Goal: Transaction & Acquisition: Purchase product/service

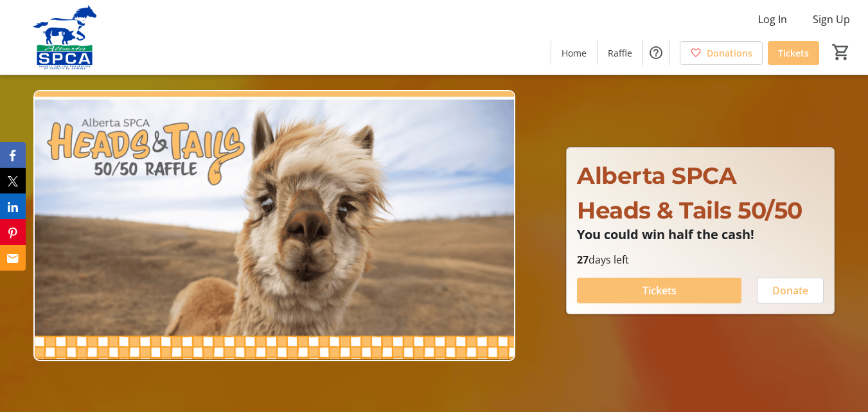
click at [662, 291] on span "Tickets" at bounding box center [660, 290] width 34 height 15
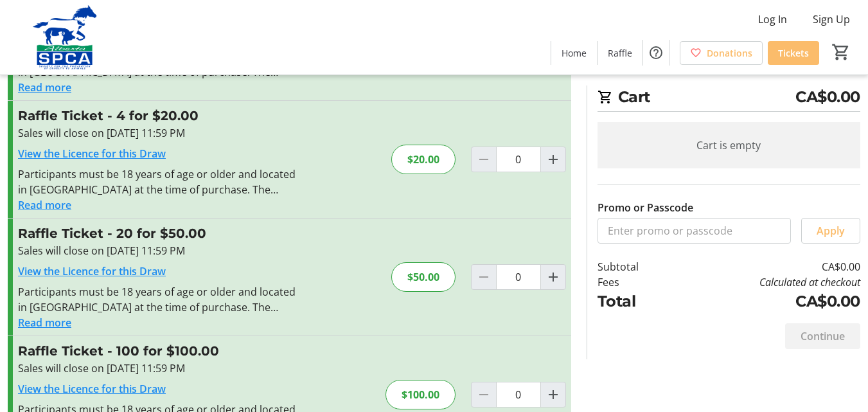
scroll to position [128, 0]
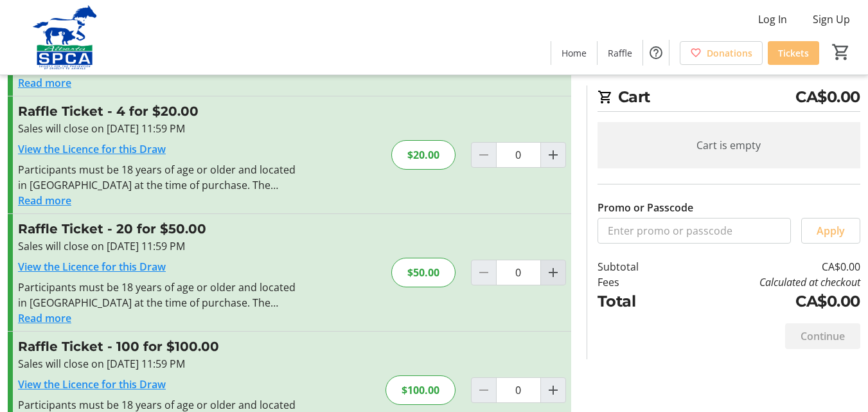
click at [553, 274] on mat-icon "Increment by one" at bounding box center [553, 272] width 15 height 15
type input "1"
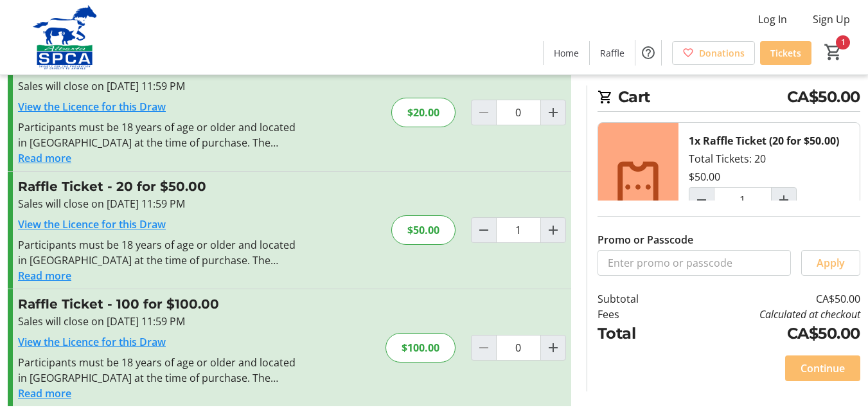
scroll to position [180, 0]
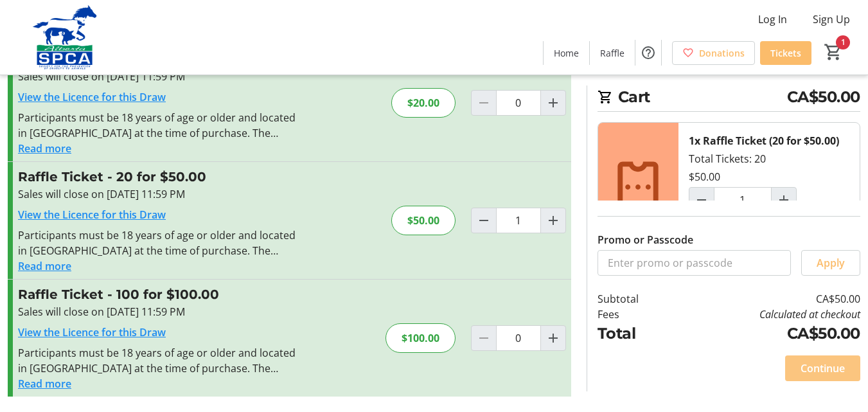
click at [813, 366] on span "Continue" at bounding box center [823, 368] width 44 height 15
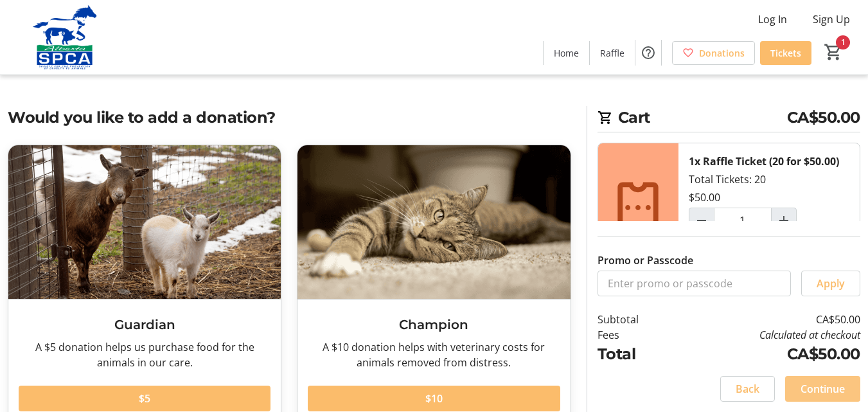
click at [813, 390] on span "Continue" at bounding box center [823, 388] width 44 height 15
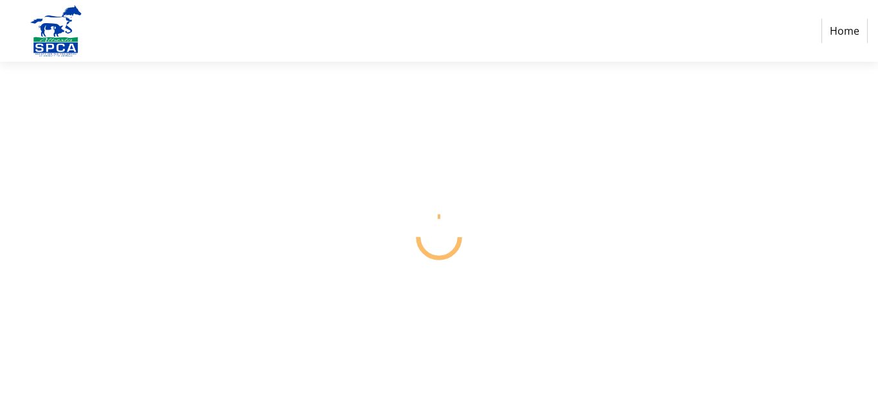
select select "CA"
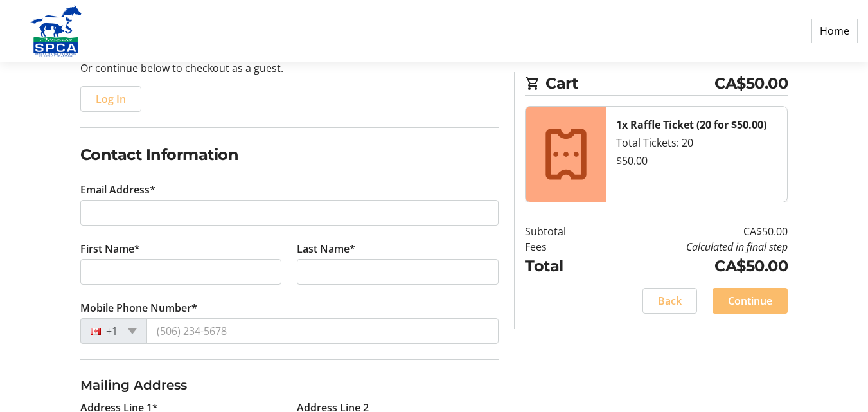
scroll to position [150, 0]
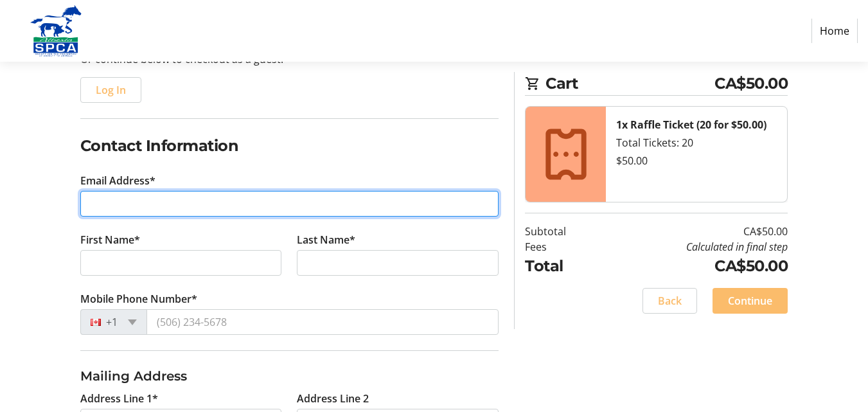
click at [123, 200] on input "Email Address*" at bounding box center [289, 204] width 419 height 26
type input "[EMAIL_ADDRESS][DOMAIN_NAME]"
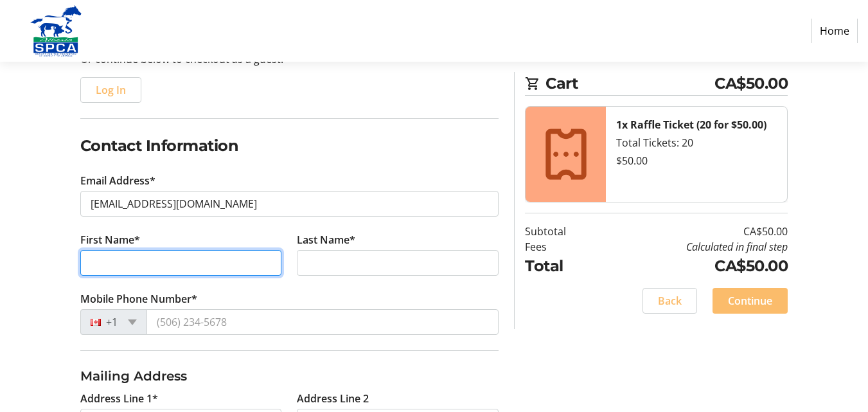
type input "T Petey"
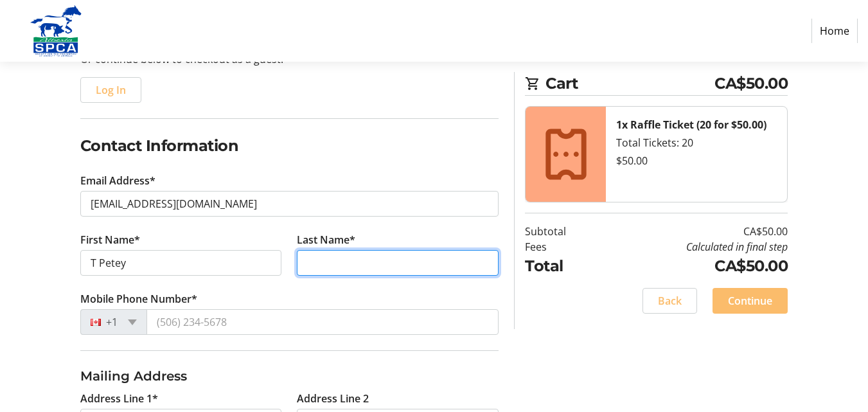
type input "Alden"
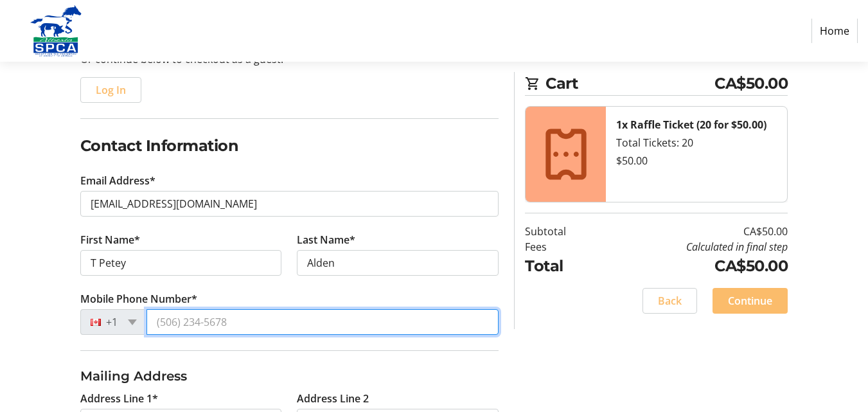
type input "[PHONE_NUMBER]"
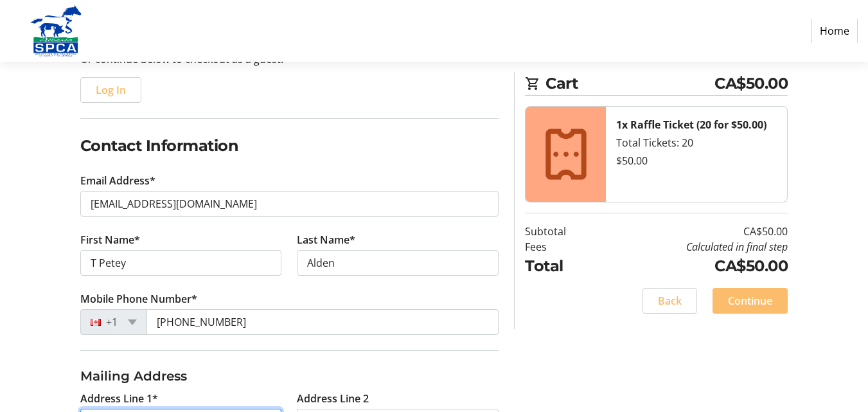
type input "[STREET_ADDRESS]"
type input "Airdrie"
select select "AB"
type input "T4B 3R6"
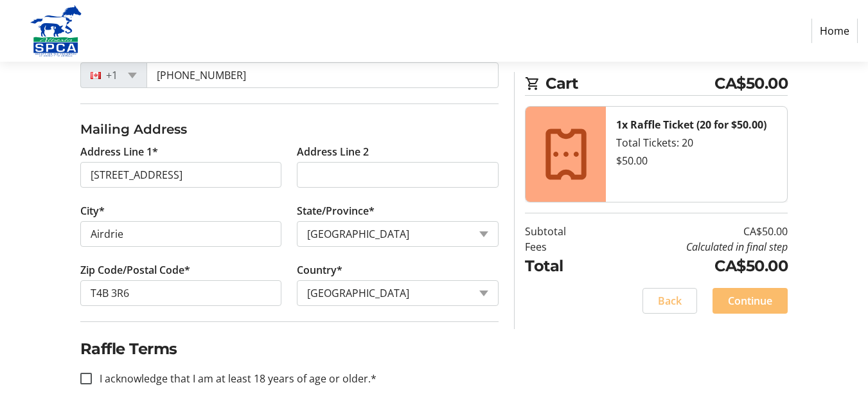
scroll to position [402, 0]
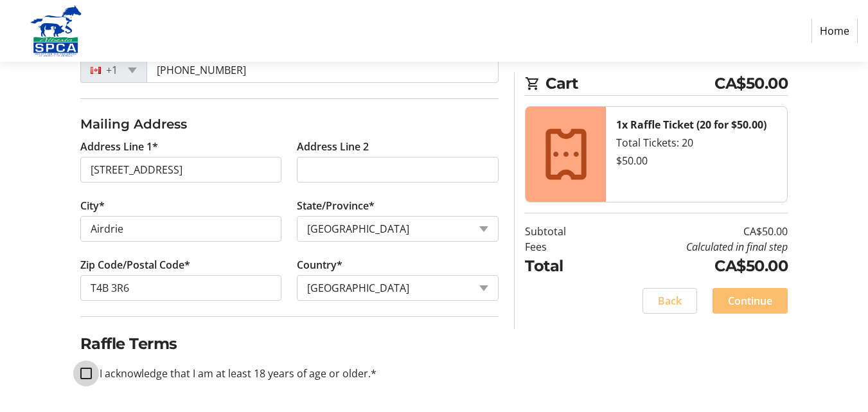
click at [87, 373] on input "I acknowledge that I am at least 18 years of age or older.*" at bounding box center [86, 374] width 12 height 12
checkbox input "true"
click at [748, 296] on span "Continue" at bounding box center [750, 300] width 44 height 15
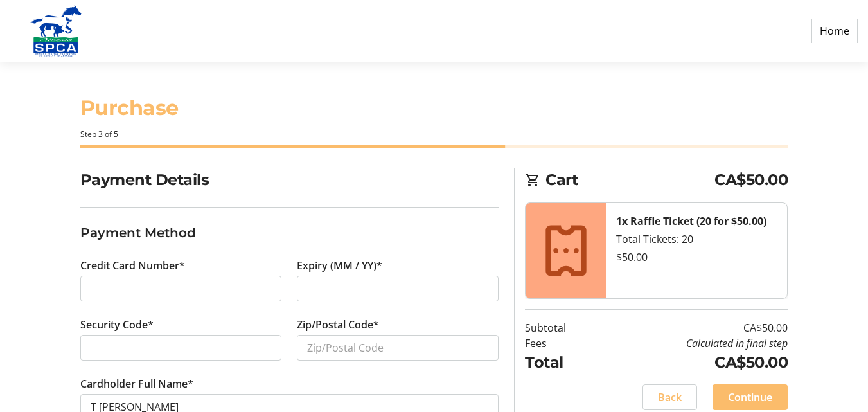
click at [172, 357] on div at bounding box center [181, 348] width 202 height 26
click at [331, 350] on input "Zip/Postal Code*" at bounding box center [398, 348] width 202 height 26
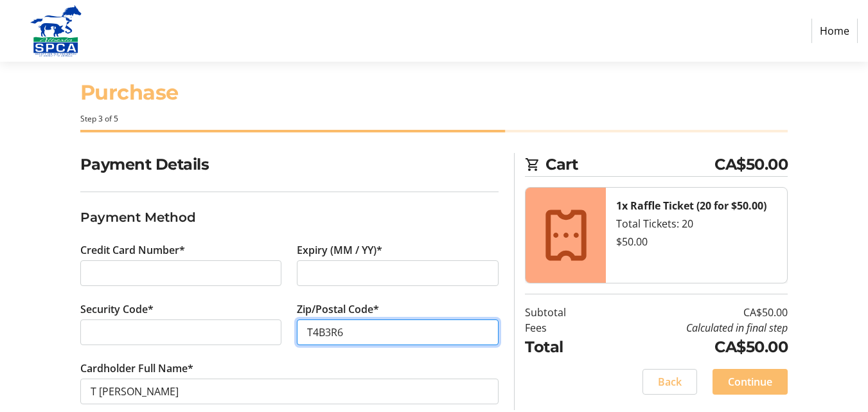
scroll to position [39, 0]
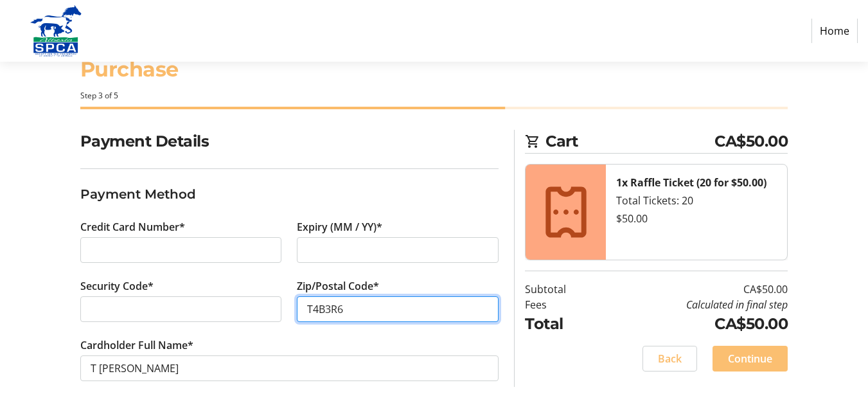
type input "T4B3R6"
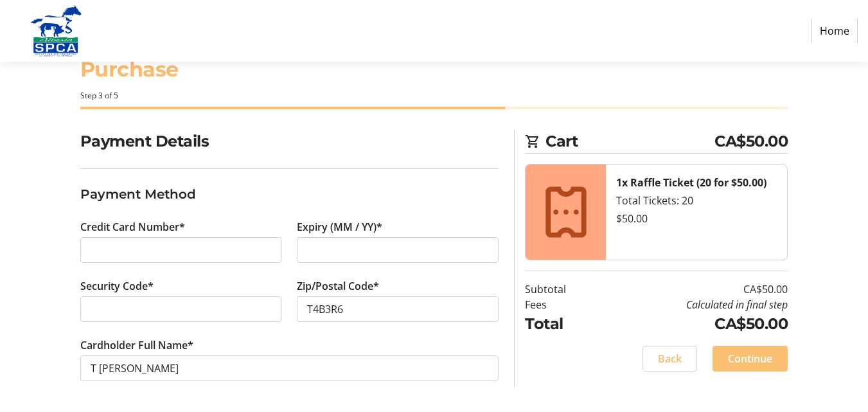
click at [744, 355] on span "Continue" at bounding box center [750, 358] width 44 height 15
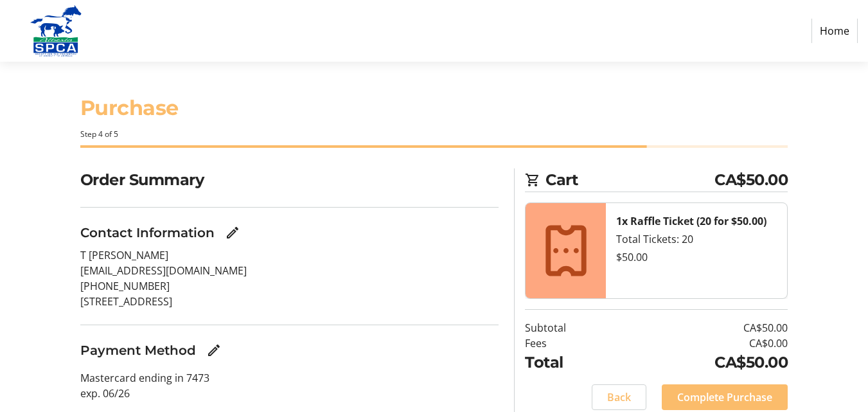
scroll to position [47, 0]
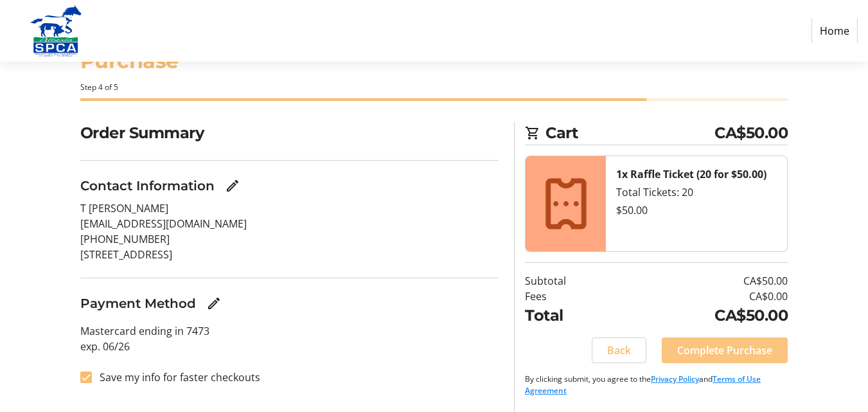
click at [725, 350] on span "Complete Purchase" at bounding box center [725, 350] width 95 height 15
